Goal: Find specific page/section: Find specific page/section

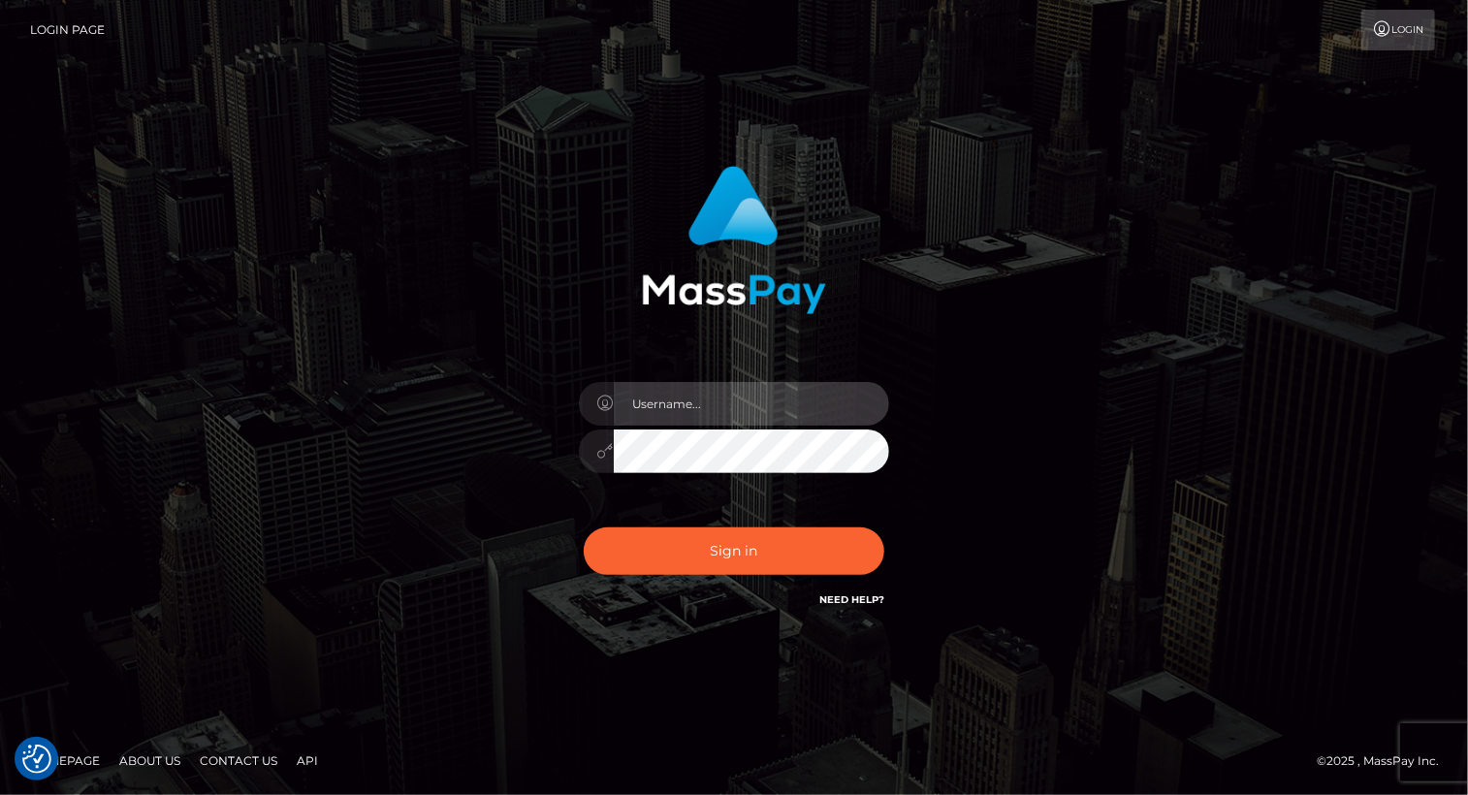
click at [719, 410] on input "text" at bounding box center [751, 404] width 275 height 44
type input "[PERSON_NAME].luminaryplay"
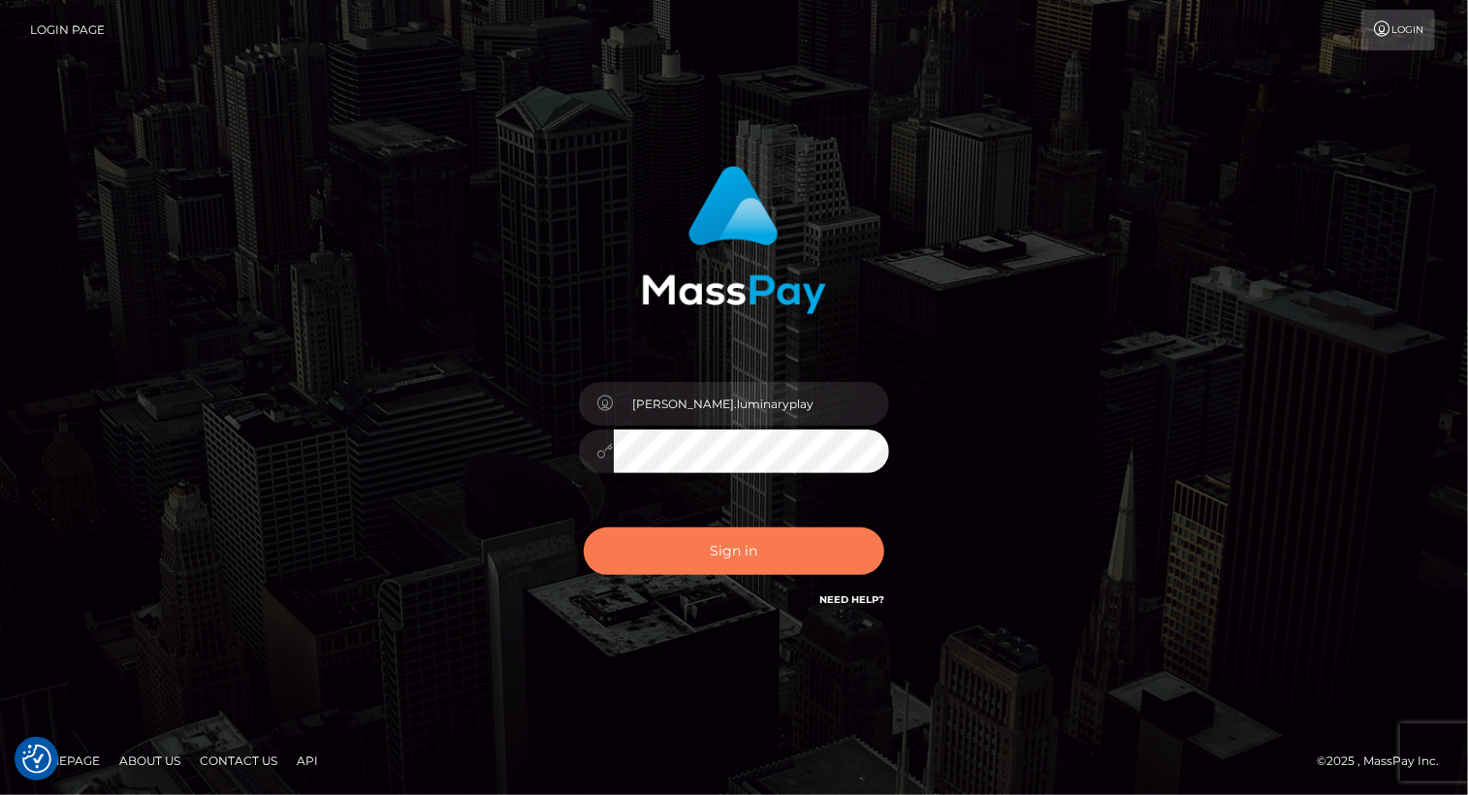
click at [718, 545] on button "Sign in" at bounding box center [734, 552] width 301 height 48
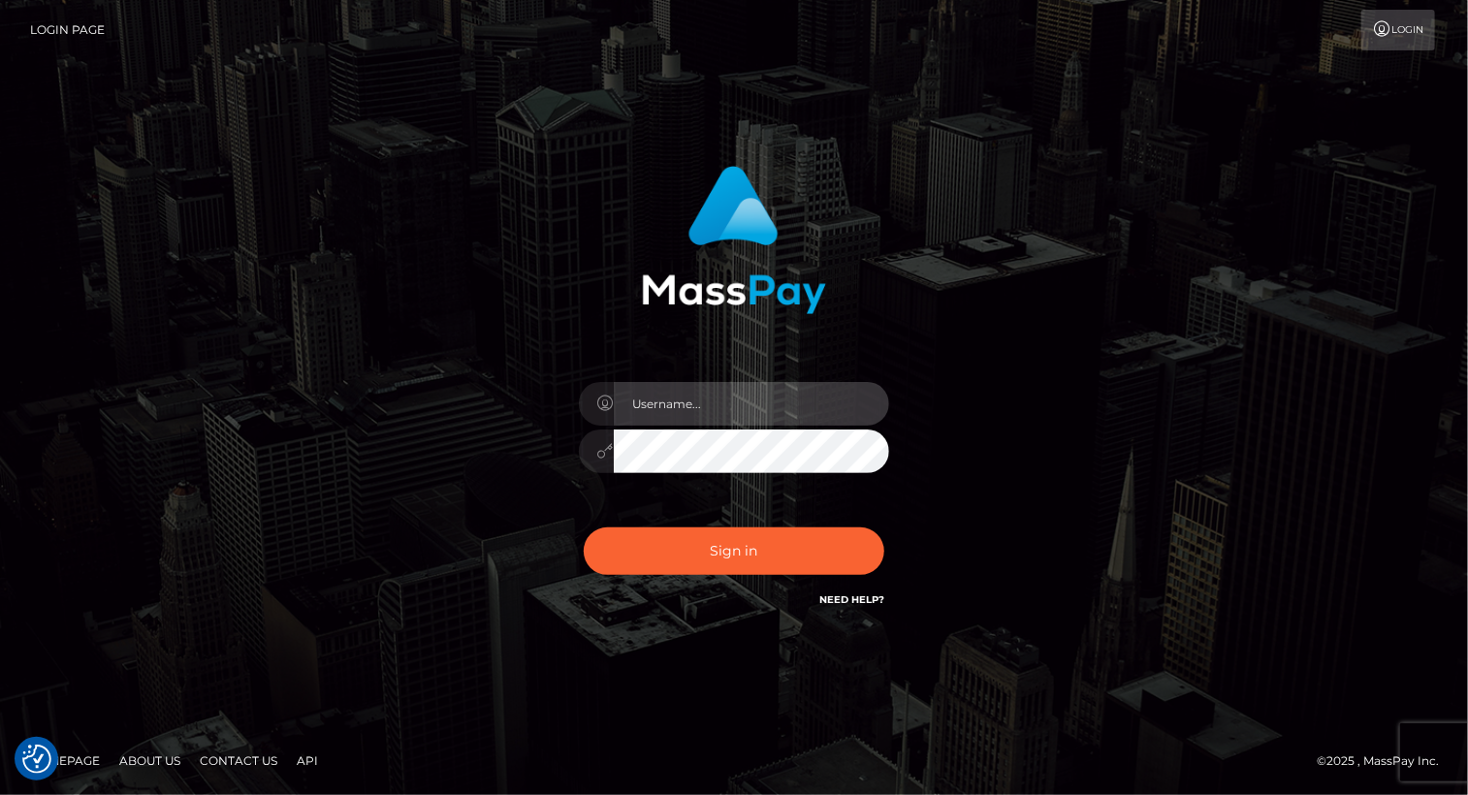
click at [733, 409] on input "text" at bounding box center [751, 404] width 275 height 44
type input "[PERSON_NAME].luminaryplay"
click at [584, 528] on button "Sign in" at bounding box center [734, 552] width 301 height 48
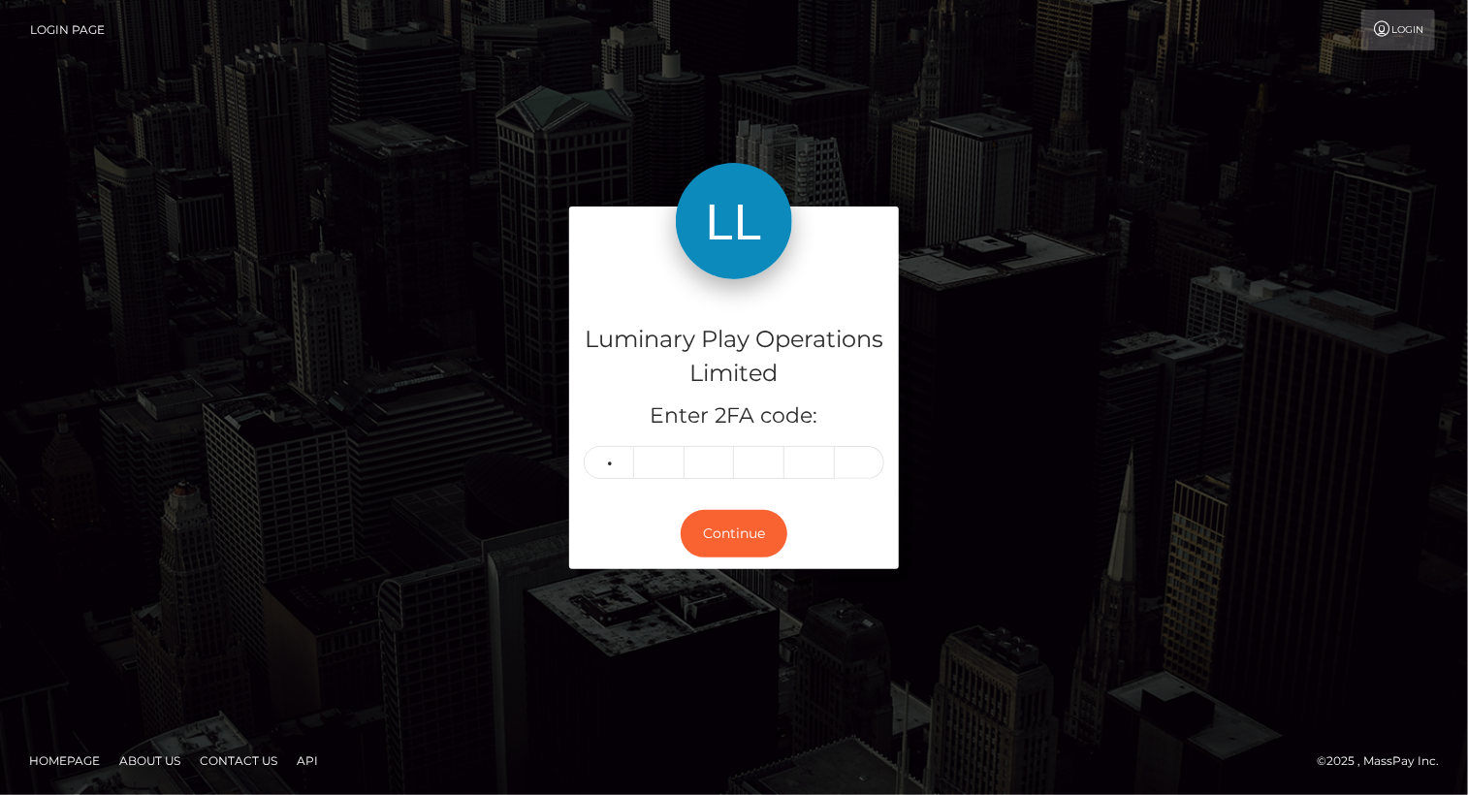
type input "2"
type input "7"
type input "0"
type input "3"
type input "5"
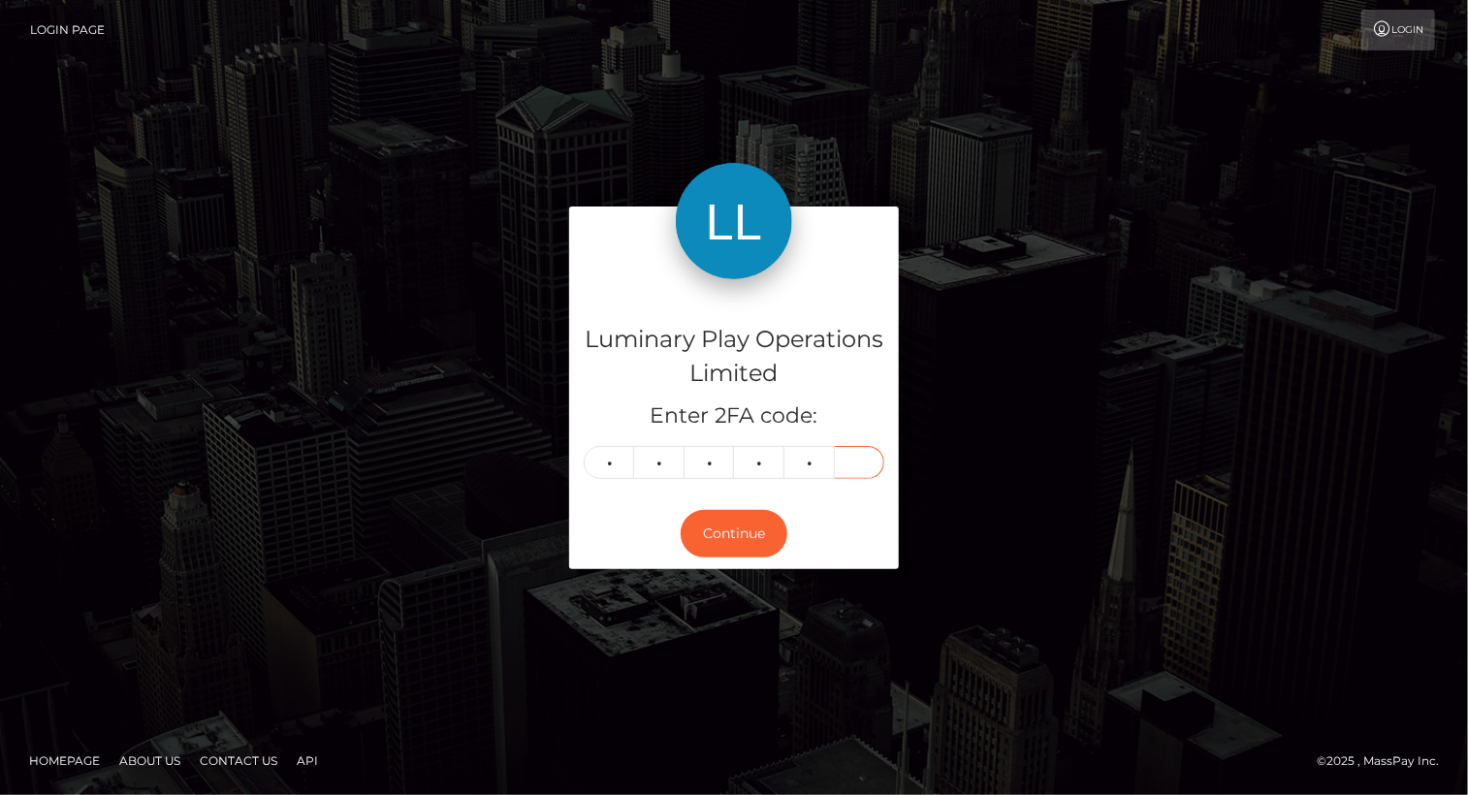
type input "8"
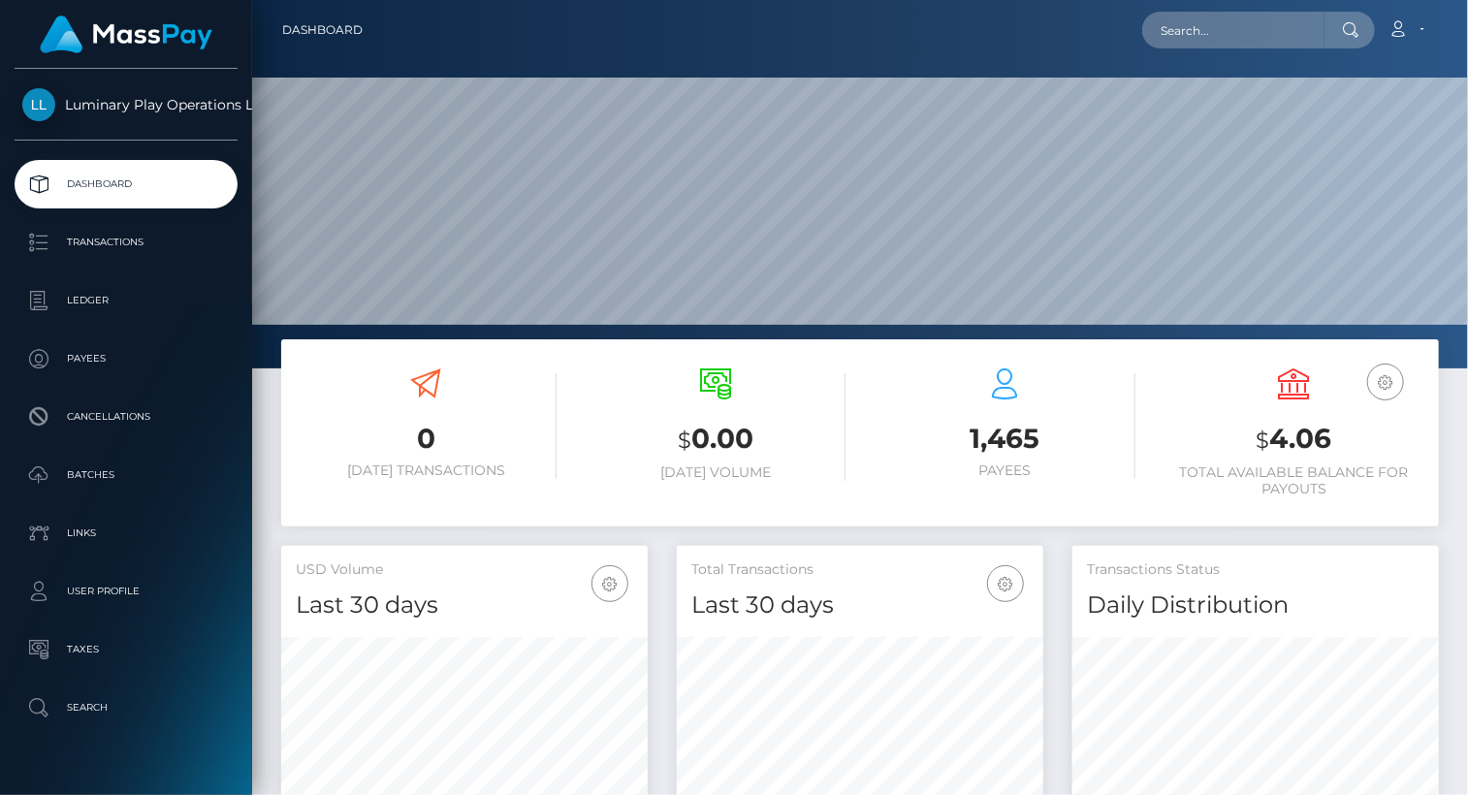
scroll to position [343, 366]
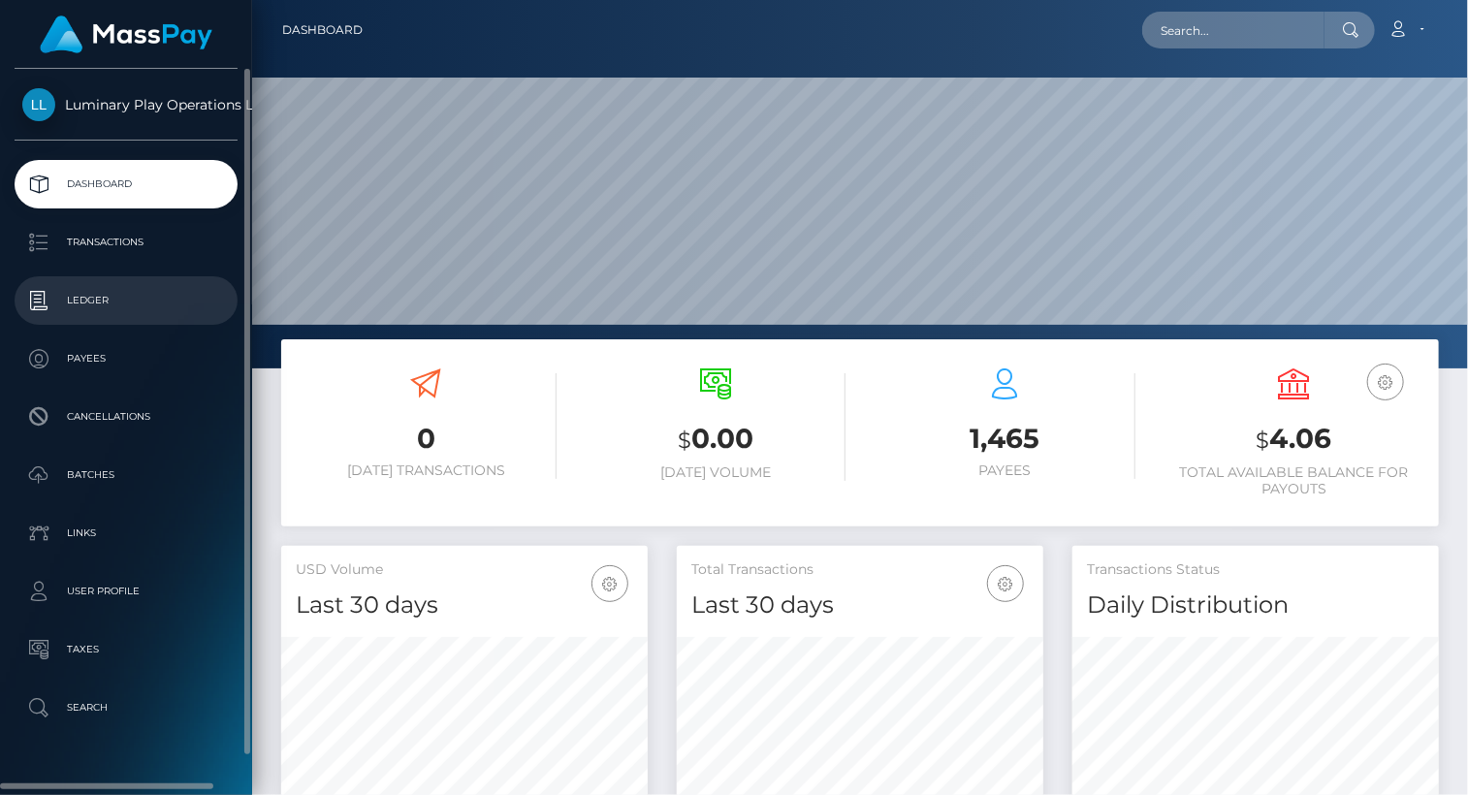
click at [89, 309] on p "Ledger" at bounding box center [126, 300] width 208 height 29
